Goal: Information Seeking & Learning: Learn about a topic

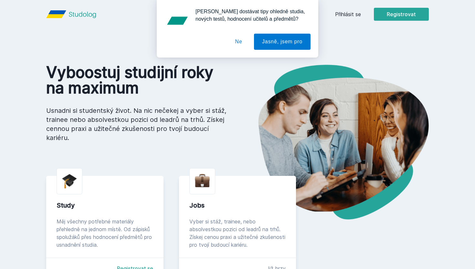
click at [244, 42] on button "Ne" at bounding box center [238, 42] width 23 height 16
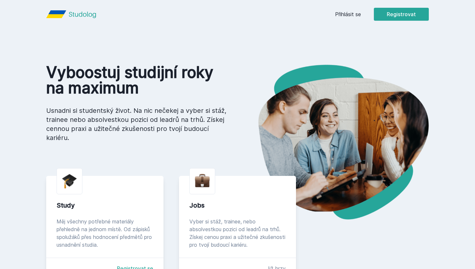
click at [350, 16] on link "Přihlásit se" at bounding box center [348, 14] width 26 height 8
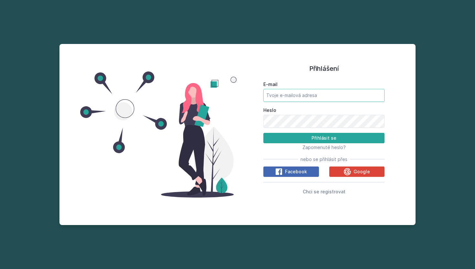
click at [311, 98] on input "E-mail" at bounding box center [323, 95] width 121 height 13
type input "mariiaYanishevska@gmail.com"
click at [345, 170] on icon at bounding box center [347, 171] width 7 height 7
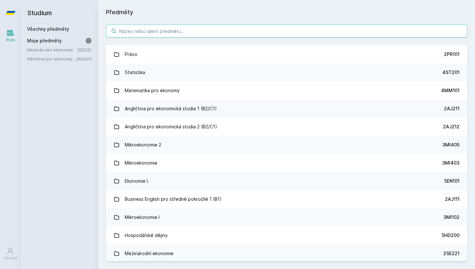
click at [215, 34] on input "search" at bounding box center [286, 31] width 361 height 13
type input "3"
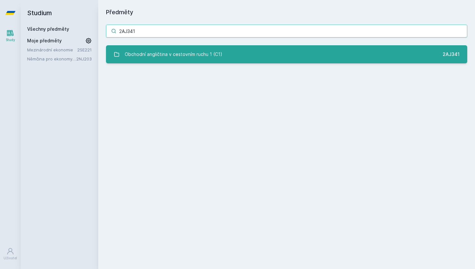
type input "2AJ341"
click at [168, 60] on div "Obchodní angličtina v cestovním ruchu 1 (C1)" at bounding box center [174, 54] width 98 height 13
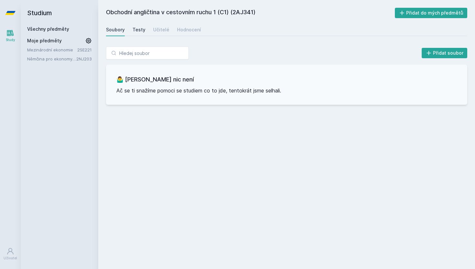
click at [138, 34] on link "Testy" at bounding box center [138, 29] width 13 height 13
click at [159, 33] on link "Učitelé" at bounding box center [161, 29] width 16 height 13
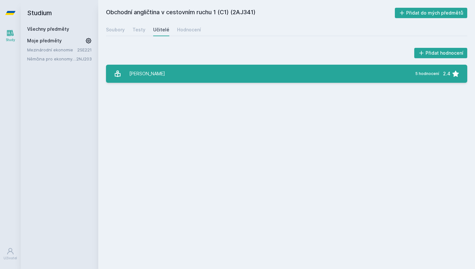
click at [193, 80] on link "[PERSON_NAME] 5 hodnocení 2.4" at bounding box center [286, 74] width 361 height 18
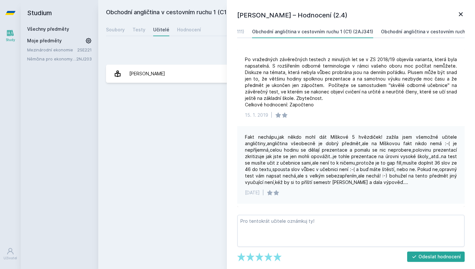
click at [440, 30] on div "Obchodní angličtina v cestovním ruchu 2 (C1) (2AJ342)" at bounding box center [442, 31] width 123 height 6
